Goal: Information Seeking & Learning: Understand process/instructions

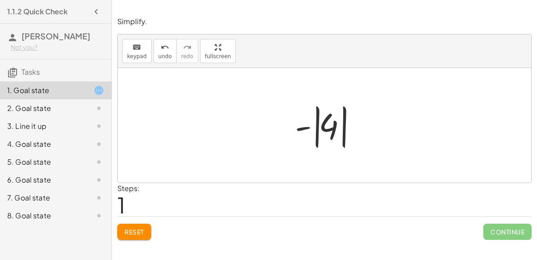
click at [144, 236] on button "Reset" at bounding box center [134, 232] width 34 height 16
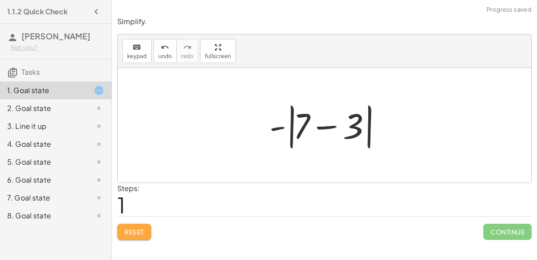
click at [138, 233] on span "Reset" at bounding box center [134, 232] width 20 height 8
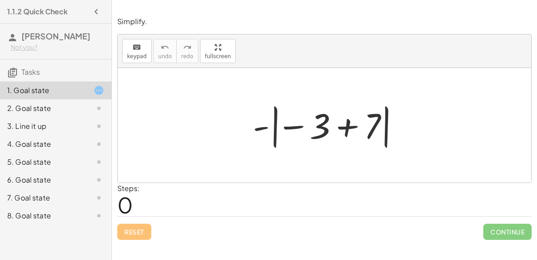
click at [275, 133] on div at bounding box center [327, 126] width 159 height 50
click at [344, 123] on div at bounding box center [327, 126] width 159 height 50
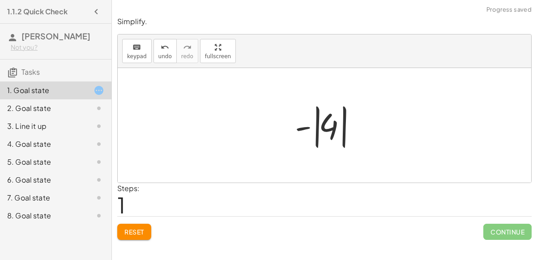
click at [316, 132] on div at bounding box center [327, 126] width 75 height 50
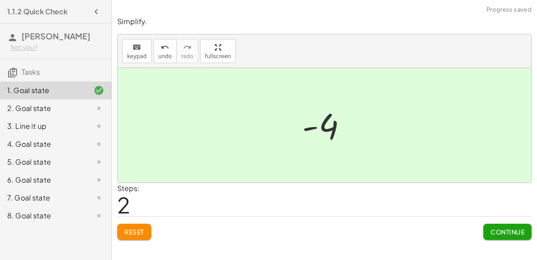
click at [485, 233] on button "Continue" at bounding box center [507, 232] width 48 height 16
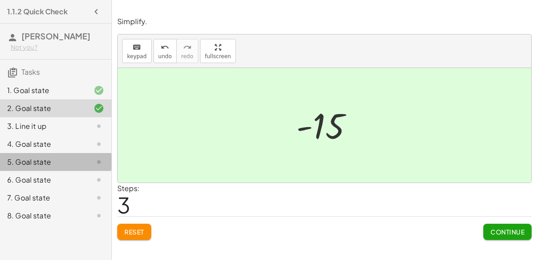
click at [0, 189] on div "5. Goal state" at bounding box center [55, 198] width 111 height 18
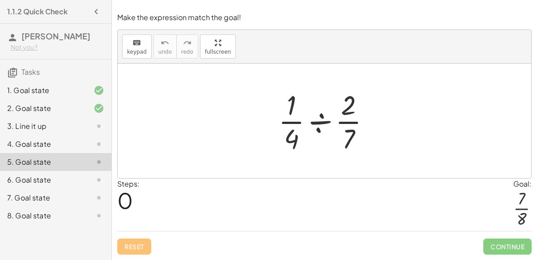
click at [25, 125] on div "3. Line it up" at bounding box center [43, 126] width 72 height 11
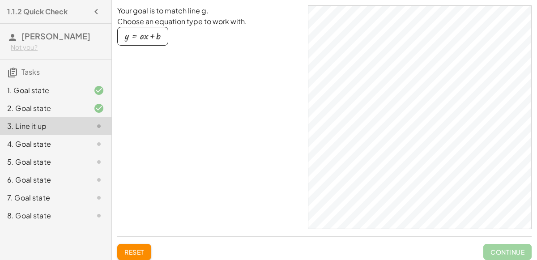
click at [23, 143] on div "4. Goal state" at bounding box center [43, 144] width 72 height 11
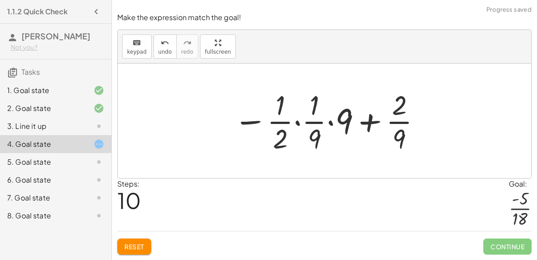
click at [136, 246] on span "Reset" at bounding box center [134, 247] width 20 height 8
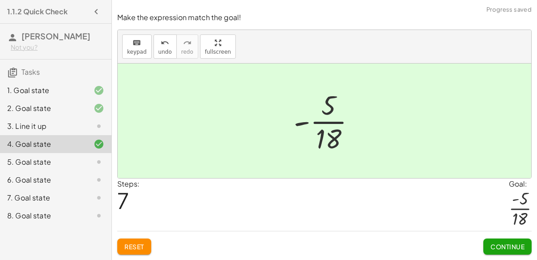
click at [521, 247] on span "Continue" at bounding box center [508, 247] width 34 height 8
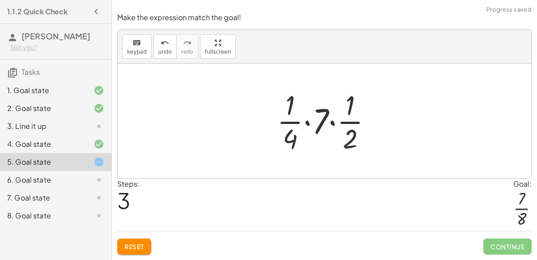
click at [124, 254] on button "Reset" at bounding box center [134, 247] width 34 height 16
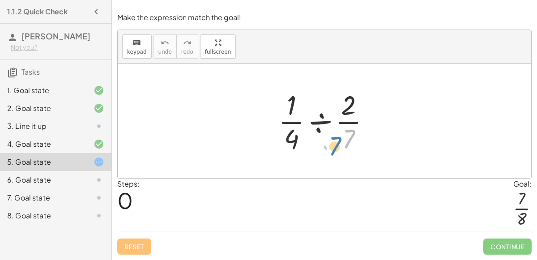
drag, startPoint x: 346, startPoint y: 136, endPoint x: 350, endPoint y: 145, distance: 9.6
click at [350, 145] on div at bounding box center [328, 120] width 108 height 69
click at [319, 120] on div at bounding box center [328, 120] width 108 height 69
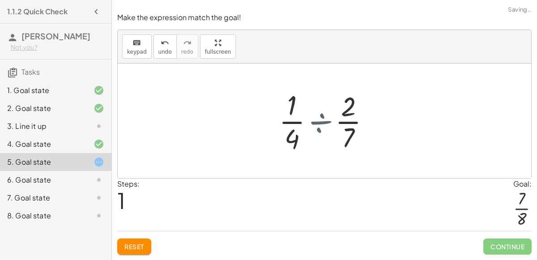
click at [319, 120] on div at bounding box center [328, 120] width 86 height 69
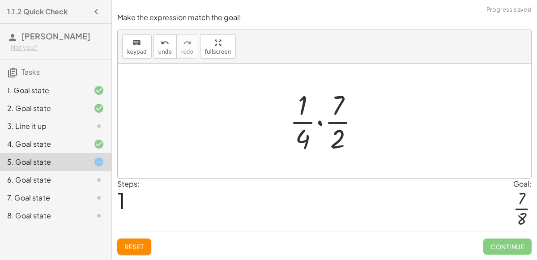
click at [318, 123] on div at bounding box center [328, 120] width 86 height 69
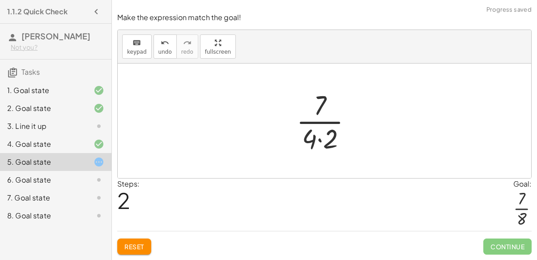
click at [318, 139] on div at bounding box center [328, 120] width 72 height 69
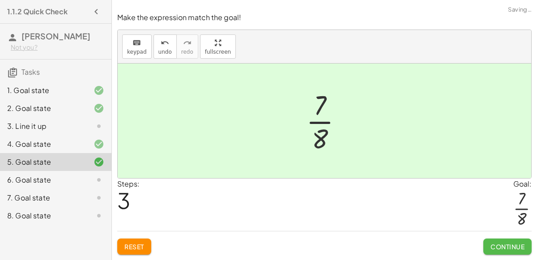
click at [487, 246] on button "Continue" at bounding box center [507, 247] width 48 height 16
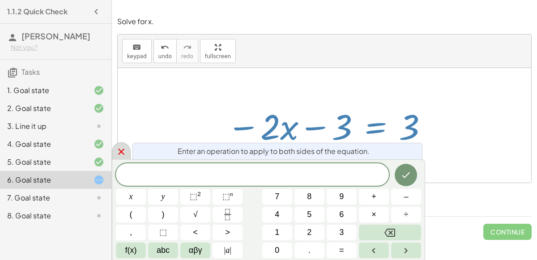
click at [119, 149] on icon at bounding box center [121, 152] width 6 height 6
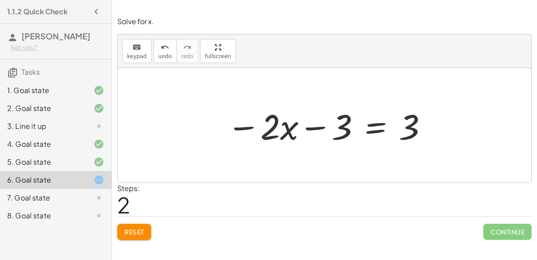
click at [134, 229] on span "Reset" at bounding box center [134, 232] width 20 height 8
click at [320, 127] on div at bounding box center [327, 125] width 211 height 46
click at [372, 124] on div at bounding box center [327, 125] width 211 height 46
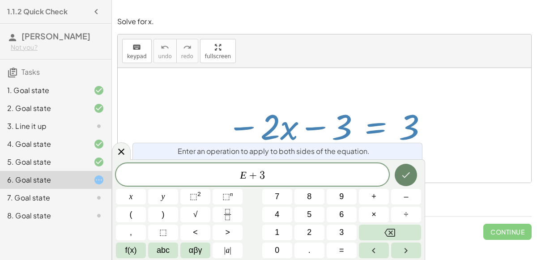
click at [406, 173] on icon "Done" at bounding box center [406, 175] width 11 height 11
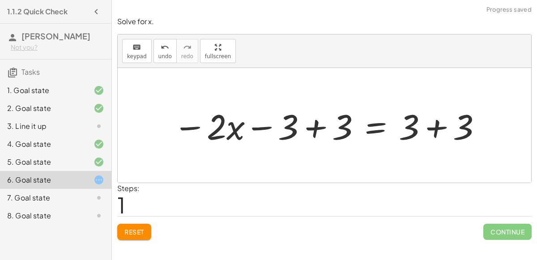
click at [312, 122] on div at bounding box center [328, 125] width 319 height 46
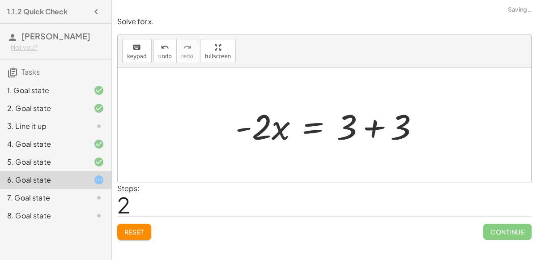
click at [432, 132] on div at bounding box center [325, 125] width 414 height 115
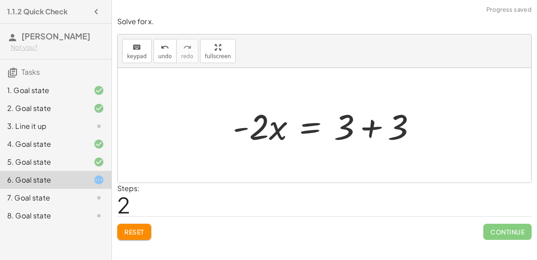
click at [377, 127] on div at bounding box center [328, 125] width 200 height 46
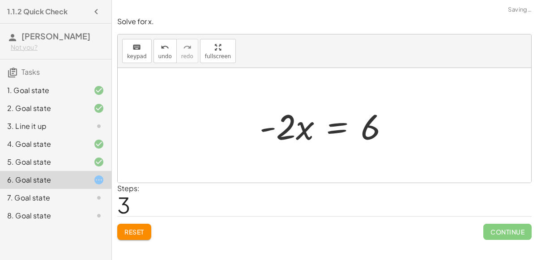
click at [328, 128] on div at bounding box center [327, 125] width 145 height 46
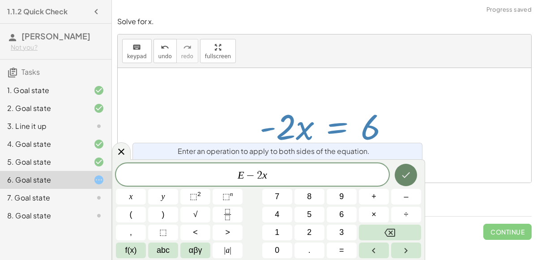
click at [410, 182] on button "Done" at bounding box center [406, 175] width 22 height 22
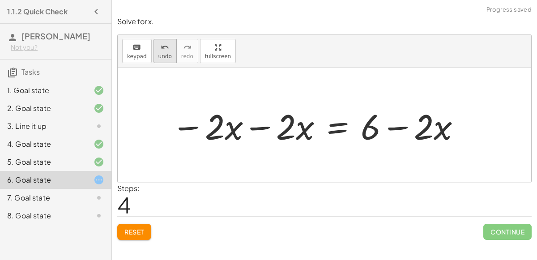
click at [162, 47] on icon "undo" at bounding box center [165, 47] width 9 height 11
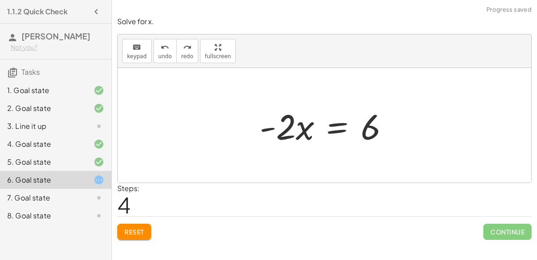
click at [340, 129] on div at bounding box center [327, 125] width 145 height 46
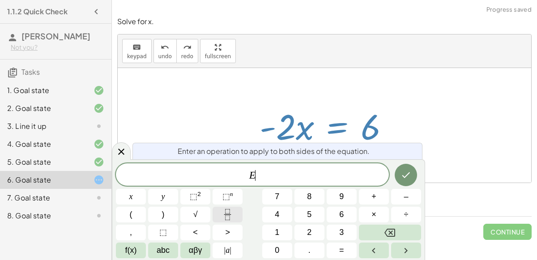
click at [230, 218] on icon "Fraction" at bounding box center [227, 214] width 11 height 11
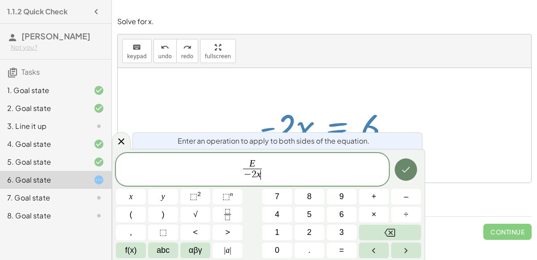
click at [406, 163] on button "Done" at bounding box center [406, 169] width 22 height 22
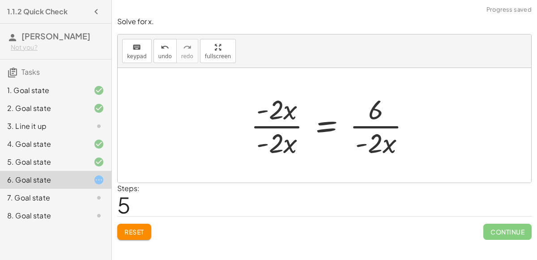
click at [297, 123] on div at bounding box center [334, 125] width 176 height 69
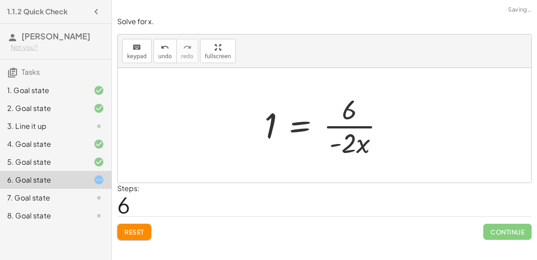
click at [342, 125] on div at bounding box center [328, 125] width 136 height 69
click at [346, 125] on div at bounding box center [328, 125] width 136 height 69
click at [360, 127] on div at bounding box center [328, 125] width 136 height 69
click at [164, 42] on icon "undo" at bounding box center [165, 47] width 9 height 11
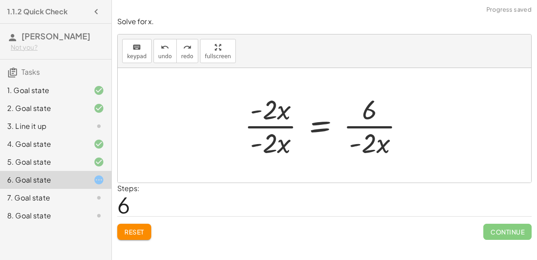
click at [256, 125] on div at bounding box center [328, 125] width 176 height 69
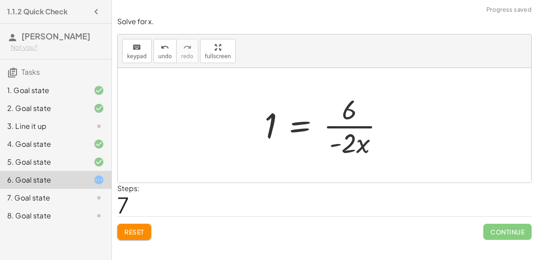
click at [145, 235] on button "Reset" at bounding box center [134, 232] width 34 height 16
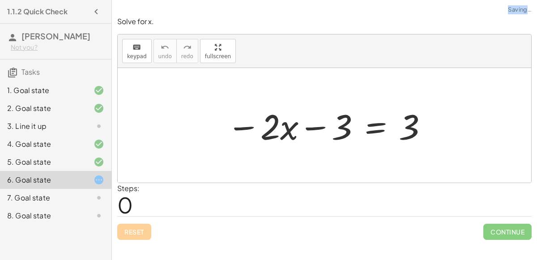
click at [145, 235] on div "Reset Continue" at bounding box center [324, 228] width 414 height 24
click at [378, 124] on div at bounding box center [327, 125] width 211 height 46
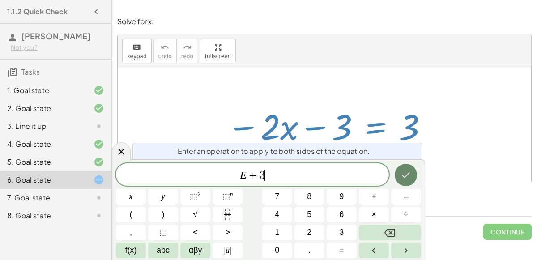
click at [402, 179] on icon "Done" at bounding box center [406, 175] width 11 height 11
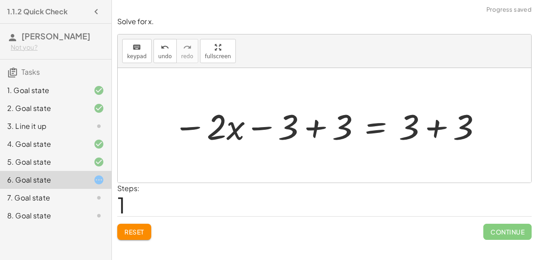
click at [316, 121] on div at bounding box center [328, 125] width 319 height 46
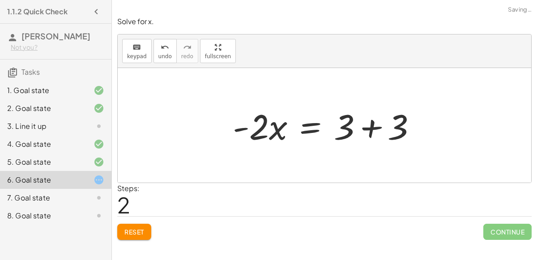
click at [364, 126] on div at bounding box center [328, 125] width 200 height 46
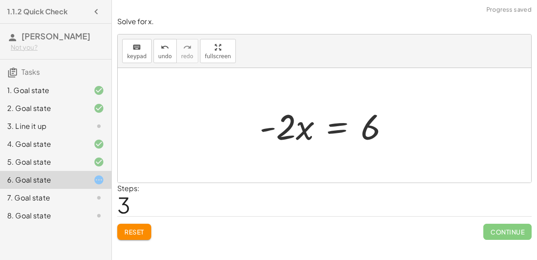
click at [331, 128] on div at bounding box center [327, 125] width 145 height 46
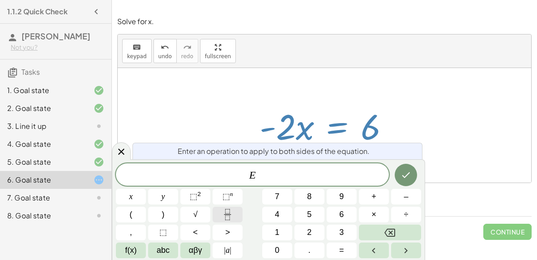
click at [237, 210] on button "Fraction" at bounding box center [228, 215] width 30 height 16
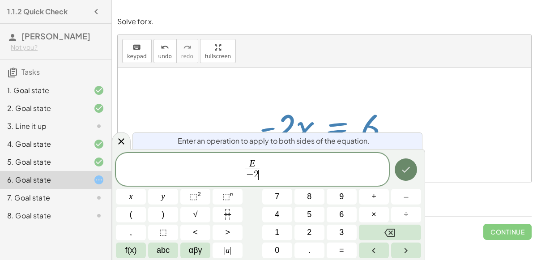
click at [399, 163] on button "Done" at bounding box center [406, 169] width 22 height 22
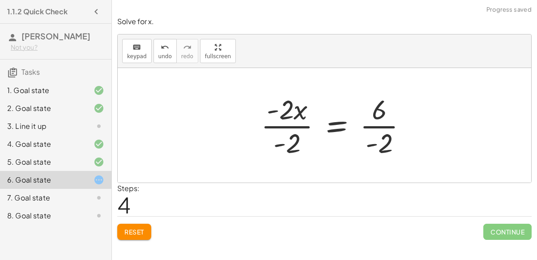
click at [289, 124] on div at bounding box center [337, 125] width 162 height 69
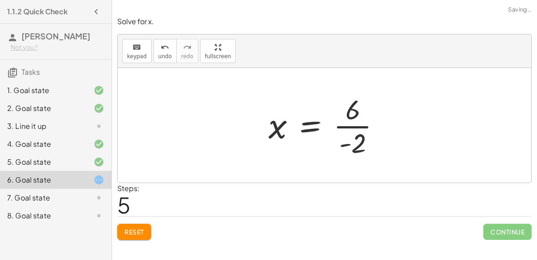
click at [361, 123] on div at bounding box center [328, 125] width 128 height 69
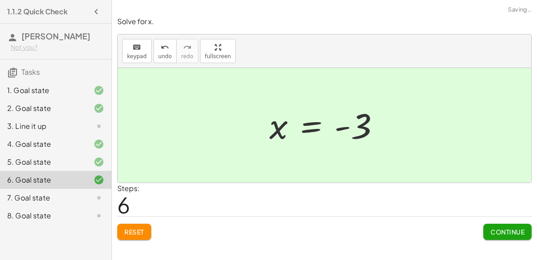
click at [493, 229] on span "Continue" at bounding box center [508, 232] width 34 height 8
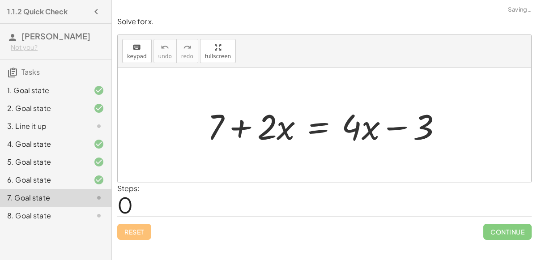
click at [316, 129] on div at bounding box center [328, 125] width 251 height 46
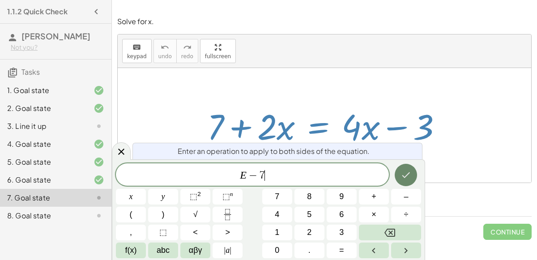
click at [408, 176] on icon "Done" at bounding box center [406, 175] width 11 height 11
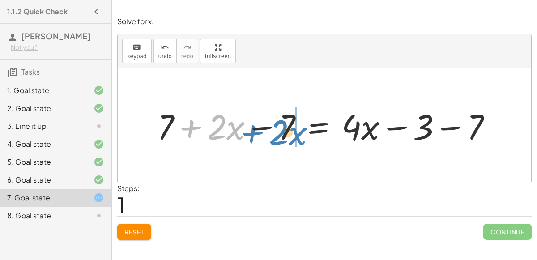
drag, startPoint x: 174, startPoint y: 122, endPoint x: 241, endPoint y: 128, distance: 67.0
click at [241, 128] on div at bounding box center [328, 125] width 351 height 46
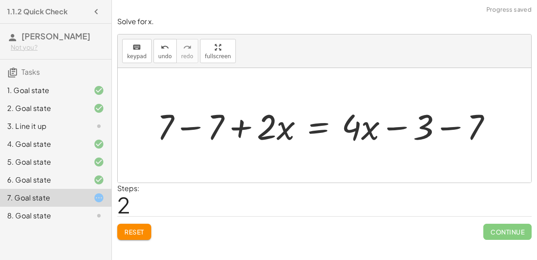
click at [196, 125] on div at bounding box center [328, 125] width 351 height 46
click at [442, 125] on div at bounding box center [377, 125] width 251 height 46
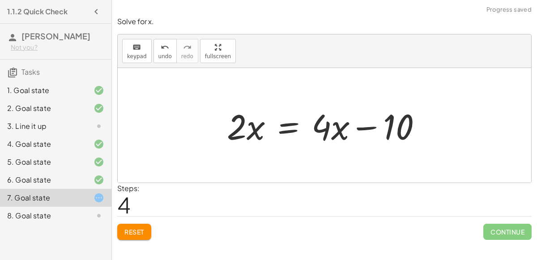
click at [283, 124] on div at bounding box center [327, 125] width 211 height 46
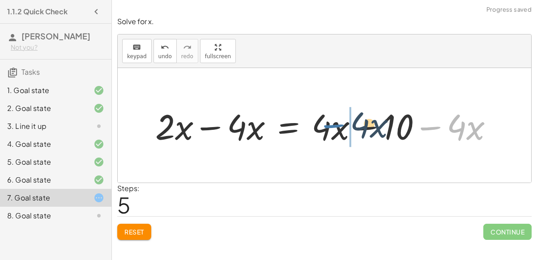
drag, startPoint x: 428, startPoint y: 127, endPoint x: 330, endPoint y: 124, distance: 97.6
click at [330, 124] on div at bounding box center [328, 125] width 354 height 46
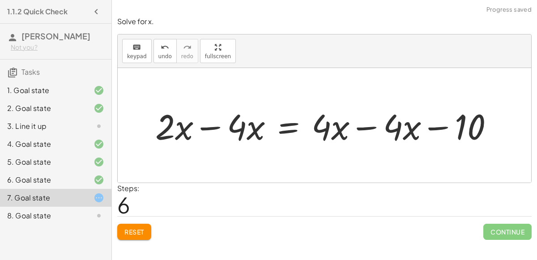
click at [367, 126] on div at bounding box center [328, 125] width 354 height 46
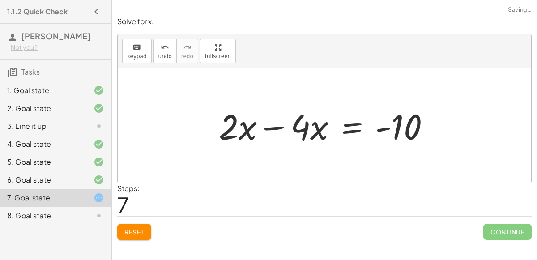
click at [209, 126] on div "+ 7 + · 2 · x = + · 4 · x − 3 + 7 + · 2 · x − 7 = + · 4 · x − 3 − 7 + 7 − 7 + ·…" at bounding box center [324, 125] width 239 height 51
click at [279, 124] on div at bounding box center [327, 125] width 227 height 46
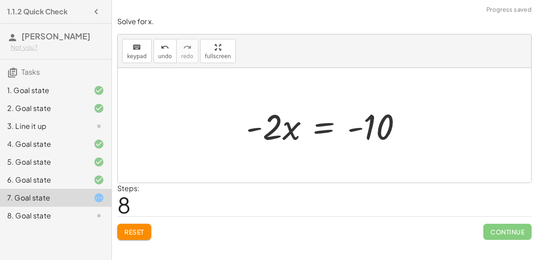
click at [325, 126] on div at bounding box center [328, 125] width 172 height 46
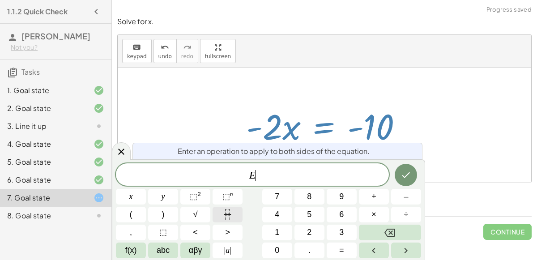
click at [216, 214] on button "Fraction" at bounding box center [228, 215] width 30 height 16
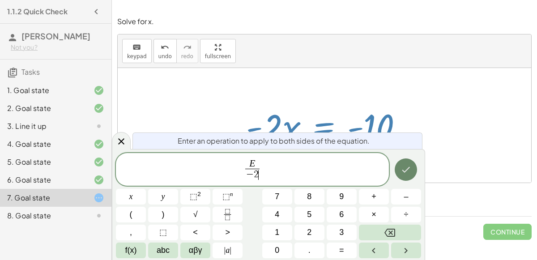
click at [413, 170] on button "Done" at bounding box center [406, 169] width 22 height 22
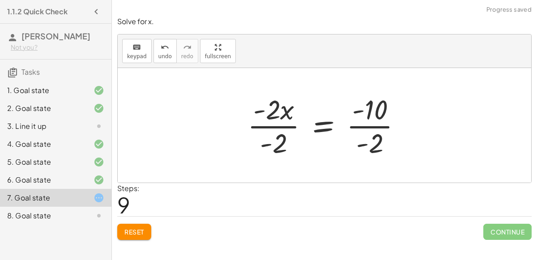
click at [287, 124] on div at bounding box center [328, 125] width 170 height 69
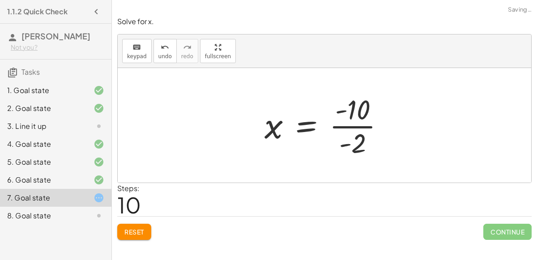
click at [359, 125] on div at bounding box center [328, 125] width 136 height 69
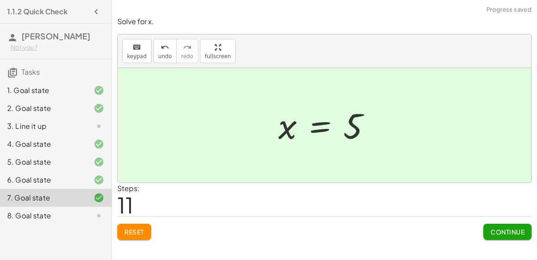
click at [495, 228] on span "Continue" at bounding box center [508, 232] width 34 height 8
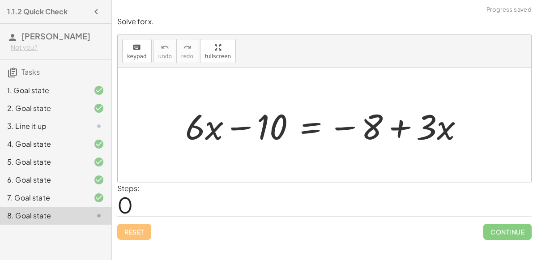
click at [304, 128] on div at bounding box center [328, 125] width 294 height 46
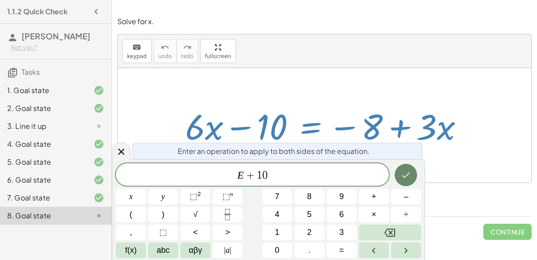
click at [408, 182] on button "Done" at bounding box center [406, 175] width 22 height 22
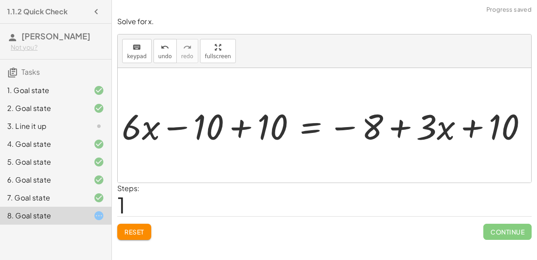
click at [234, 124] on div at bounding box center [326, 126] width 345 height 38
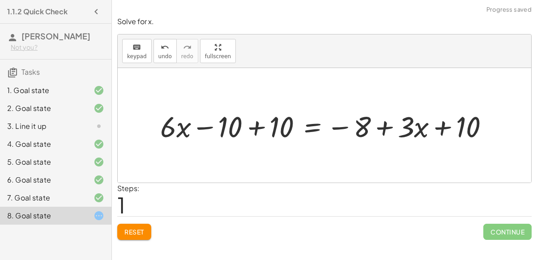
click at [250, 129] on div at bounding box center [328, 126] width 345 height 38
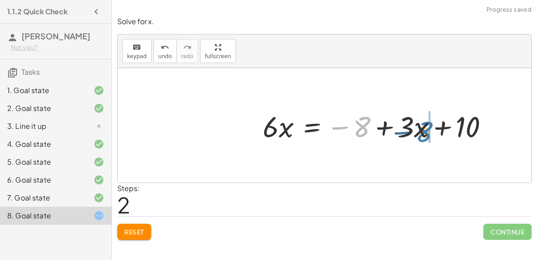
drag, startPoint x: 363, startPoint y: 126, endPoint x: 438, endPoint y: 132, distance: 75.4
click at [438, 132] on div at bounding box center [379, 126] width 242 height 38
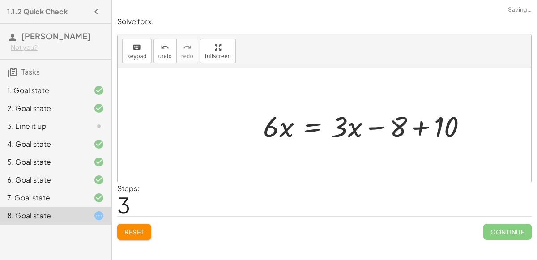
click at [417, 127] on div at bounding box center [380, 125] width 267 height 46
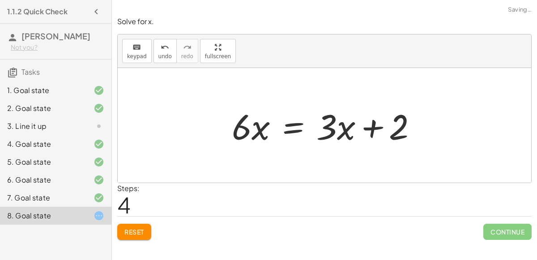
click at [284, 125] on div at bounding box center [327, 125] width 201 height 46
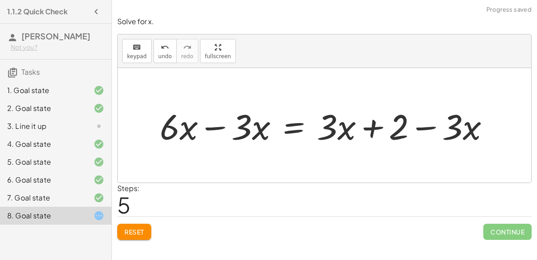
click at [225, 129] on div at bounding box center [328, 125] width 346 height 46
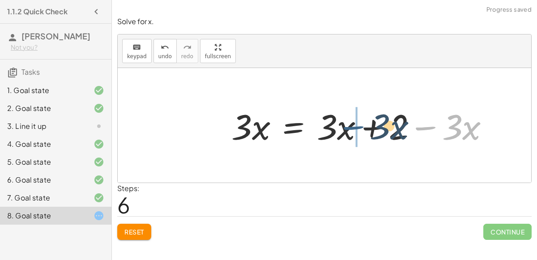
drag, startPoint x: 421, startPoint y: 128, endPoint x: 347, endPoint y: 127, distance: 74.3
click at [347, 127] on div at bounding box center [364, 125] width 274 height 46
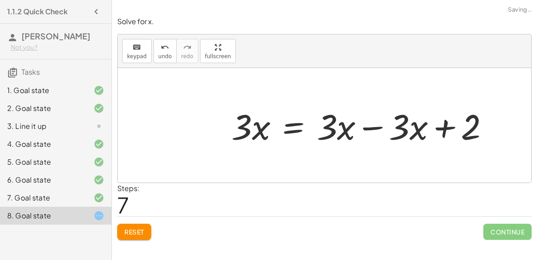
click at [371, 124] on div at bounding box center [364, 125] width 274 height 46
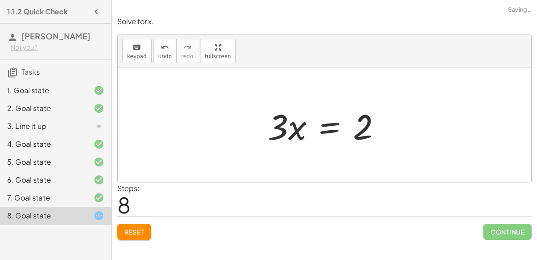
click at [318, 126] on div at bounding box center [328, 125] width 130 height 46
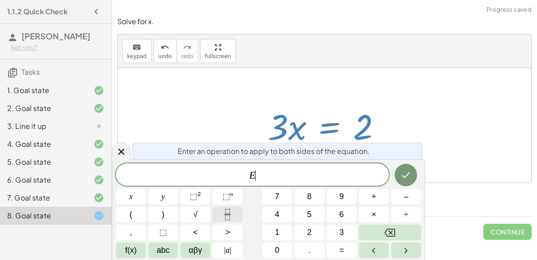
click at [232, 210] on icon "Fraction" at bounding box center [227, 214] width 11 height 11
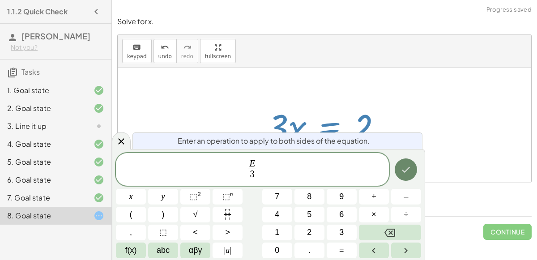
click at [404, 167] on icon "Done" at bounding box center [406, 169] width 11 height 11
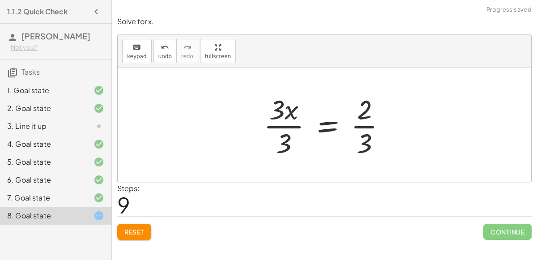
click at [282, 126] on div at bounding box center [328, 125] width 139 height 69
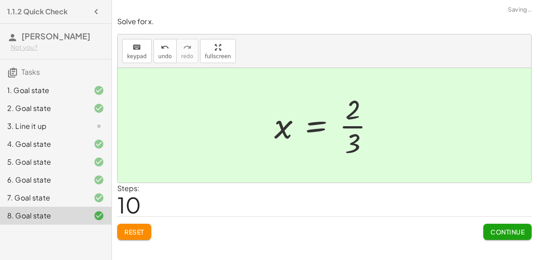
click at [367, 125] on div at bounding box center [328, 125] width 116 height 69
click at [349, 122] on div at bounding box center [328, 125] width 116 height 69
click at [487, 232] on button "Continue" at bounding box center [507, 232] width 48 height 16
